Goal: Transaction & Acquisition: Purchase product/service

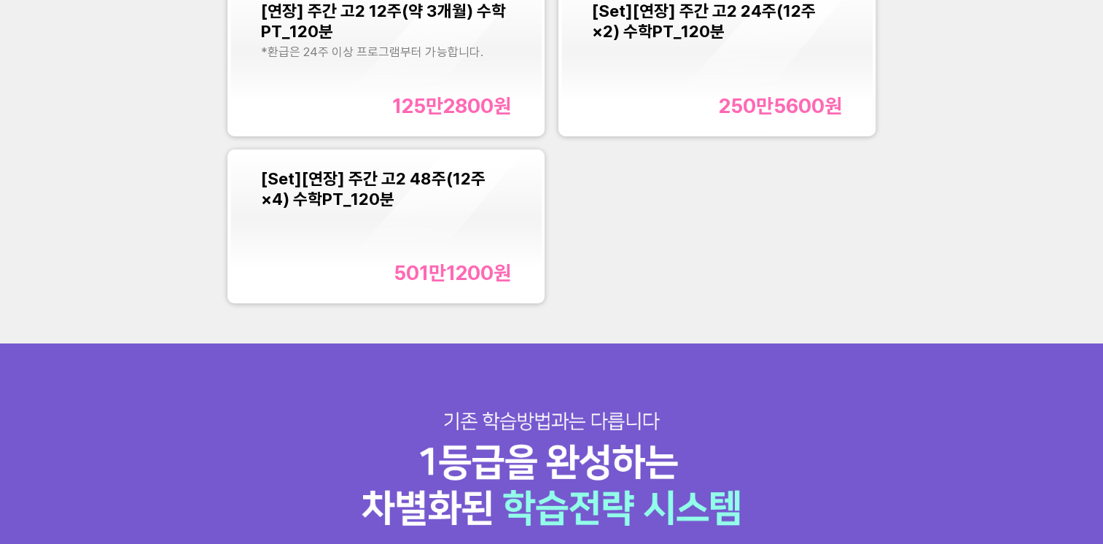
scroll to position [1822, 0]
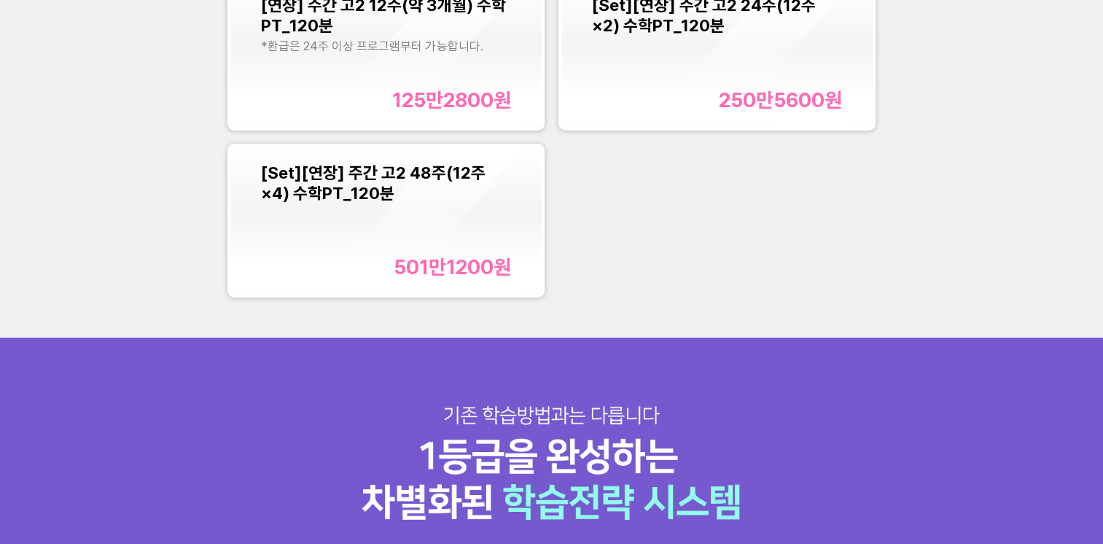
click at [441, 226] on div "[Set][연장] 주간 고2 48주(12주×4) 수학PT_120분 501만1200 원" at bounding box center [385, 221] width 249 height 117
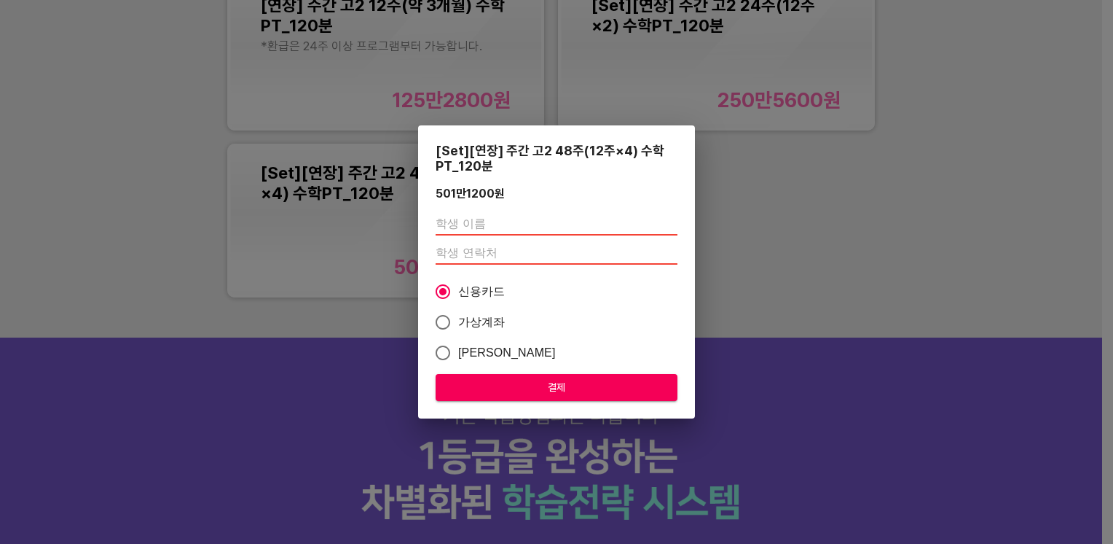
click at [587, 226] on input "text" at bounding box center [557, 223] width 242 height 23
type input "천시윤"
type input "01083650997"
click at [544, 386] on span "결제" at bounding box center [556, 387] width 219 height 18
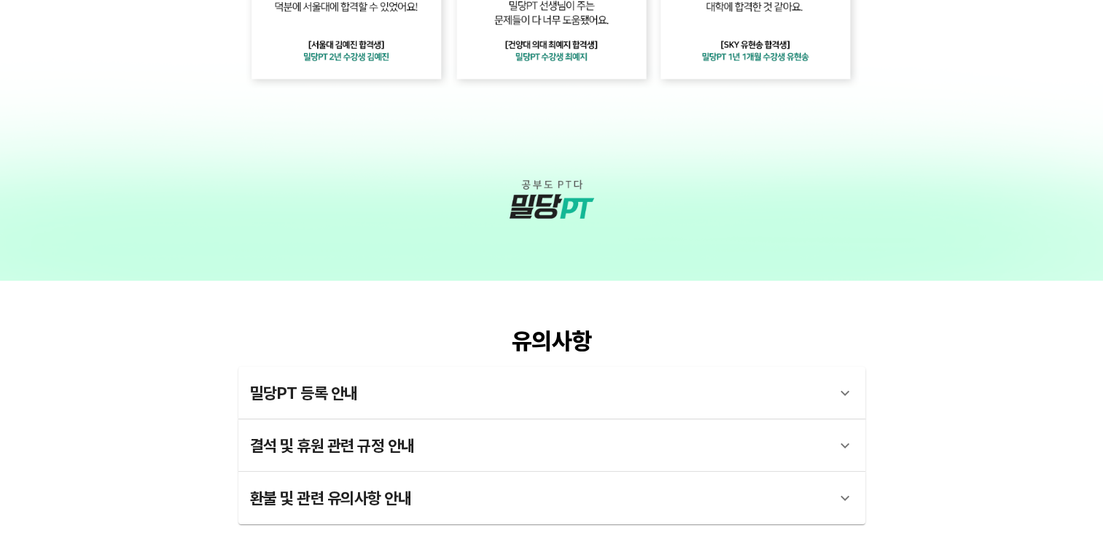
scroll to position [3622, 0]
